Goal: Navigation & Orientation: Find specific page/section

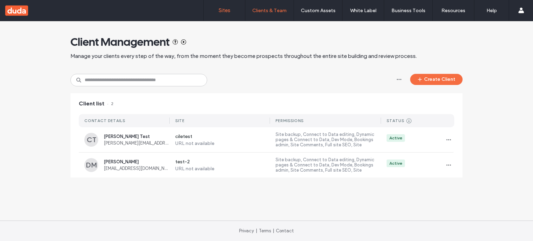
click at [227, 11] on label "Sites" at bounding box center [225, 10] width 12 height 6
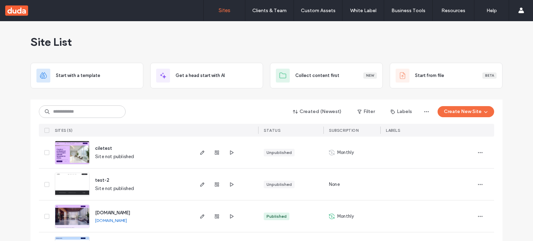
scroll to position [84, 0]
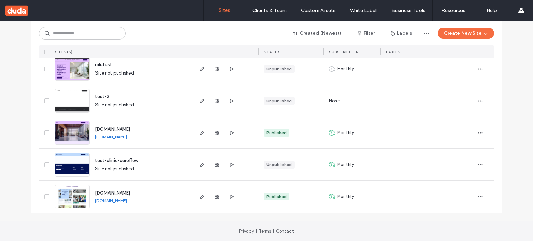
click at [126, 200] on link "[DOMAIN_NAME]" at bounding box center [111, 201] width 32 height 6
click at [128, 191] on span "[DOMAIN_NAME]" at bounding box center [112, 193] width 35 height 5
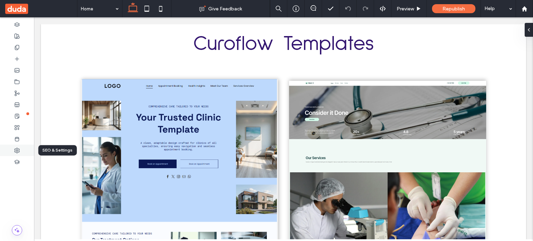
click at [20, 150] on div at bounding box center [17, 150] width 34 height 11
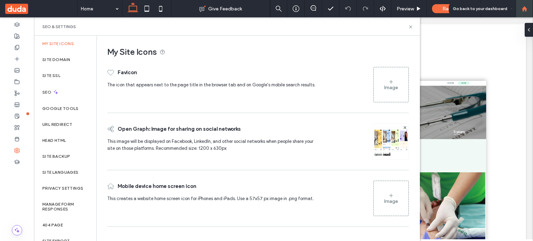
click at [532, 7] on div at bounding box center [524, 9] width 17 height 6
